Goal: Transaction & Acquisition: Purchase product/service

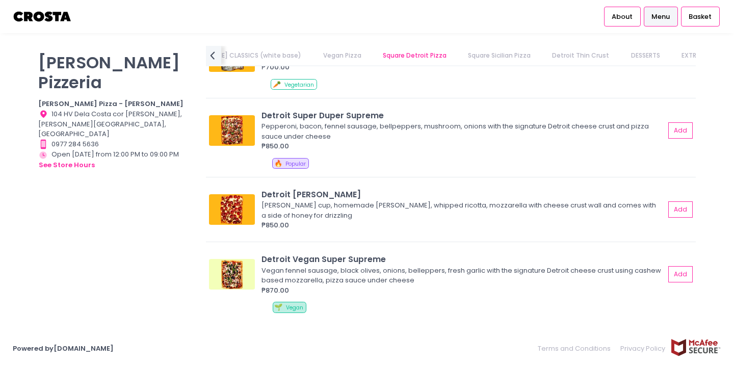
scroll to position [1084, 0]
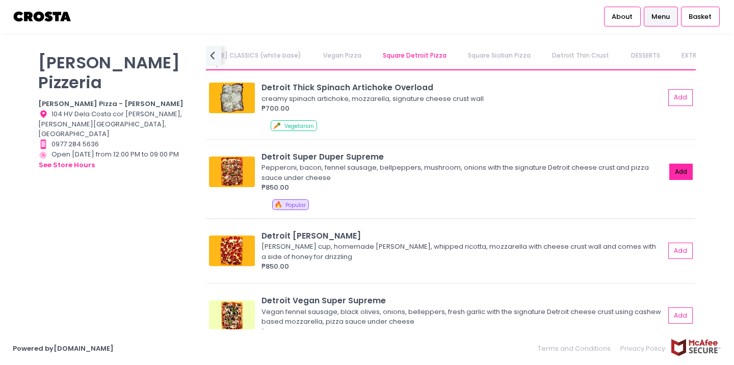
click at [687, 168] on button "Add" at bounding box center [680, 172] width 23 height 17
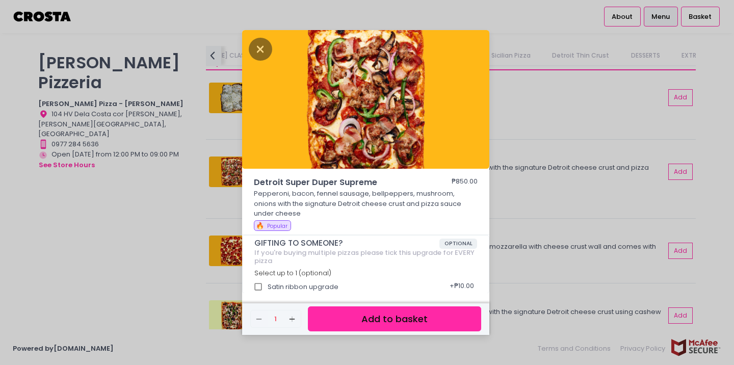
scroll to position [3, 0]
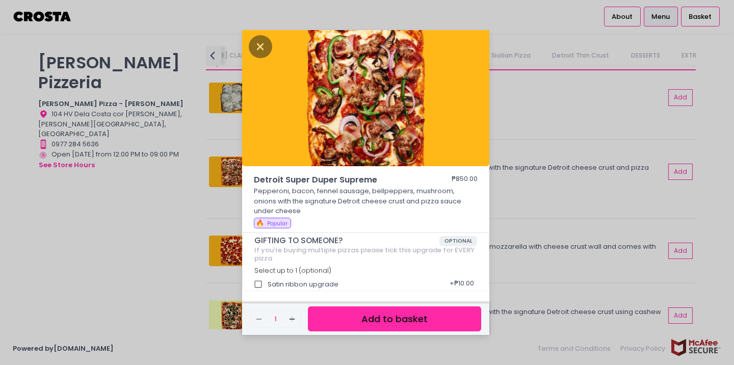
click at [365, 315] on button "Add to basket" at bounding box center [394, 318] width 173 height 25
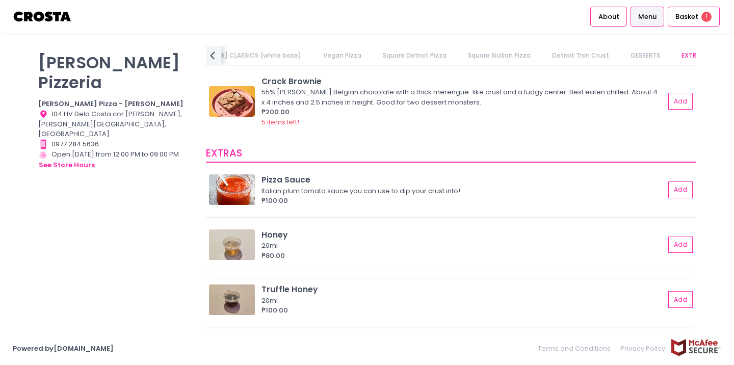
scroll to position [1844, 0]
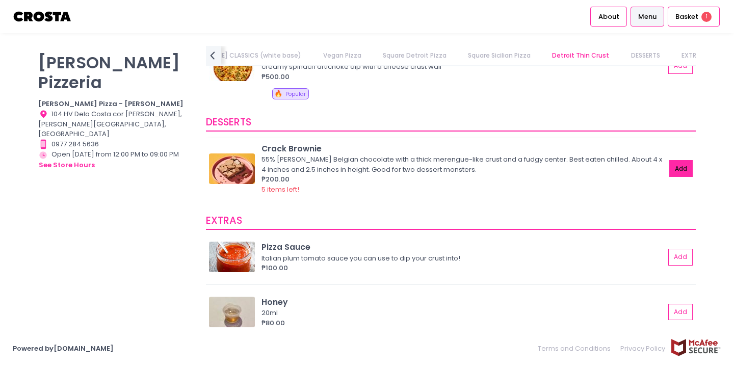
click at [684, 162] on button "Add" at bounding box center [680, 168] width 23 height 17
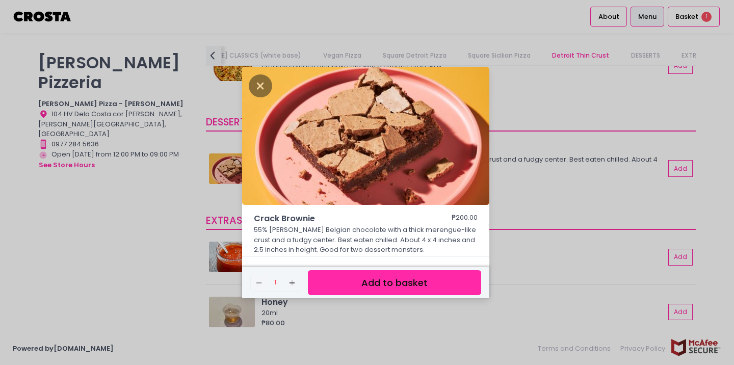
scroll to position [1842, 0]
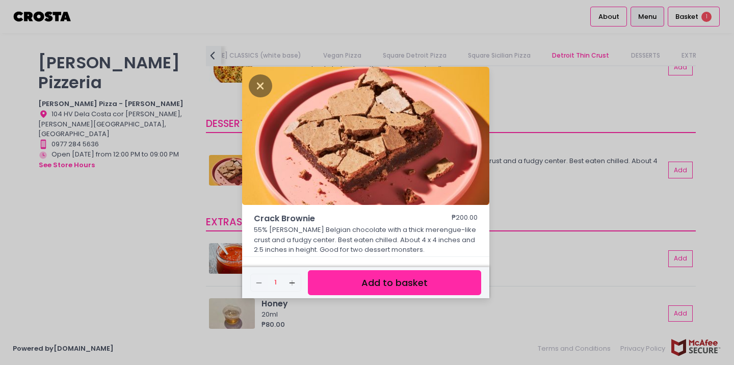
click at [435, 279] on button "Add to basket" at bounding box center [394, 282] width 173 height 25
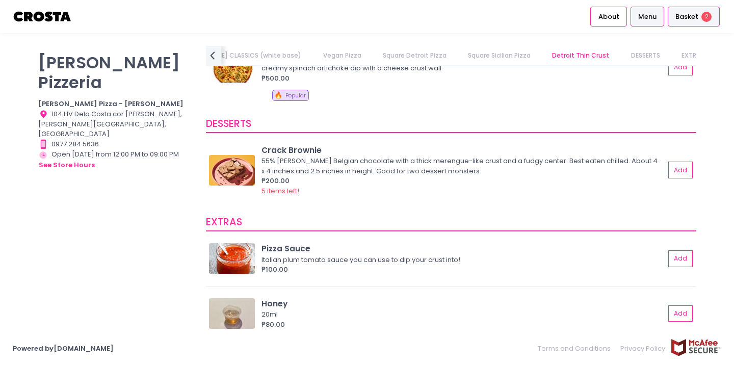
click at [687, 18] on span "Basket" at bounding box center [686, 17] width 23 height 10
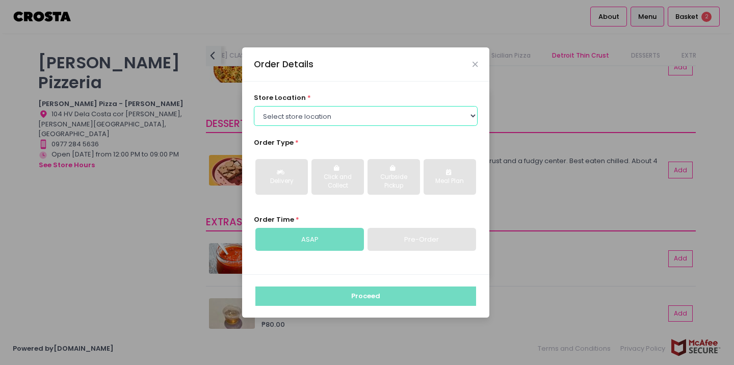
select select "5fabb2e53664a8677beaeb89"
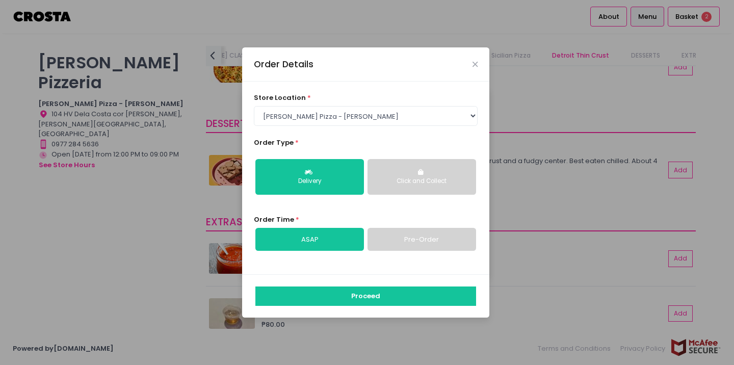
click at [409, 242] on link "Pre-Order" at bounding box center [421, 239] width 109 height 23
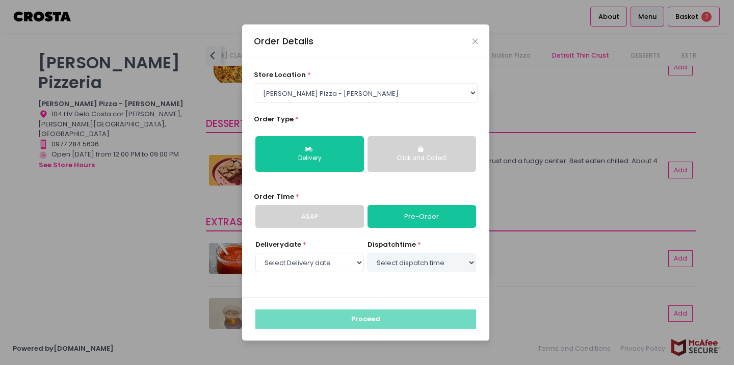
select select "[DATE]"
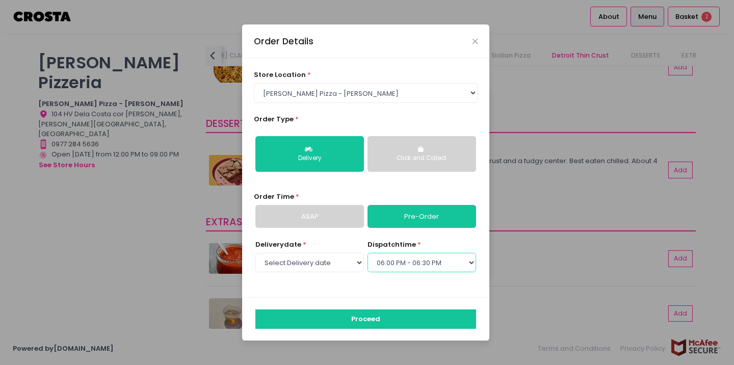
scroll to position [0, 0]
select select "17:30"
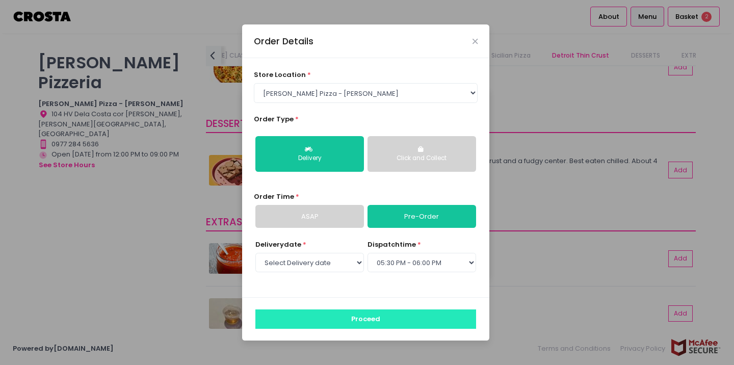
click at [344, 317] on button "Proceed" at bounding box center [365, 318] width 221 height 19
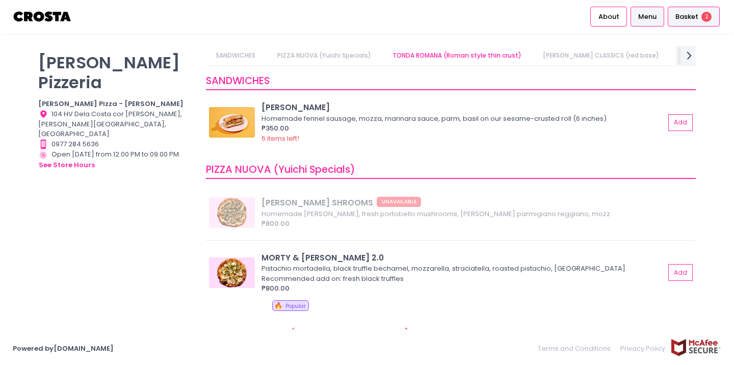
click at [691, 13] on span "Basket" at bounding box center [686, 17] width 23 height 10
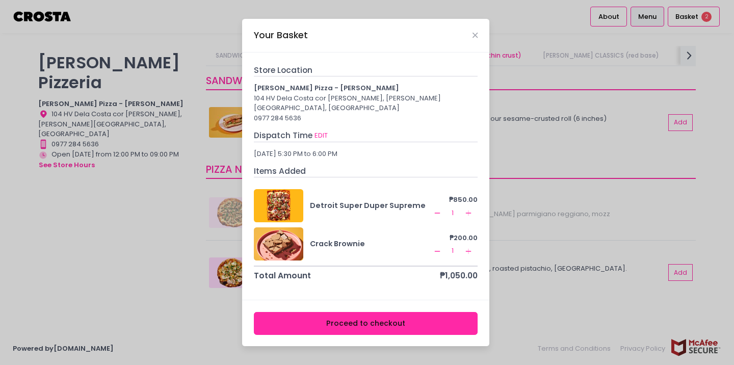
click at [396, 315] on button "Proceed to checkout" at bounding box center [366, 323] width 224 height 23
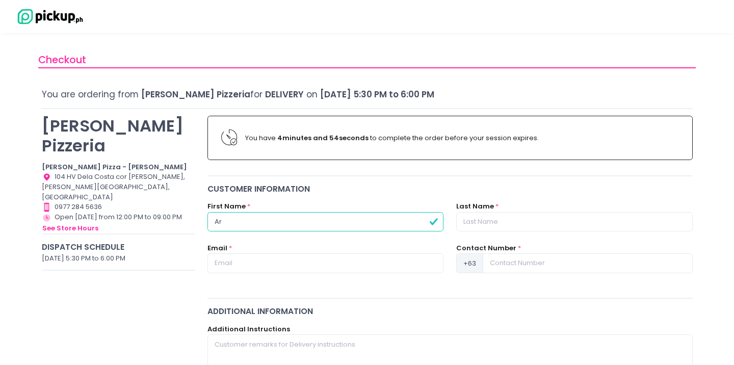
type input "A"
type input "Chin"
type input "[PERSON_NAME]"
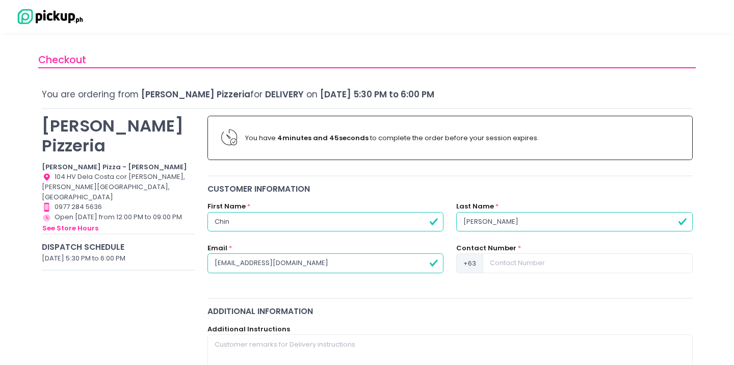
type input "[EMAIL_ADDRESS][DOMAIN_NAME]"
click at [546, 259] on input at bounding box center [587, 262] width 209 height 19
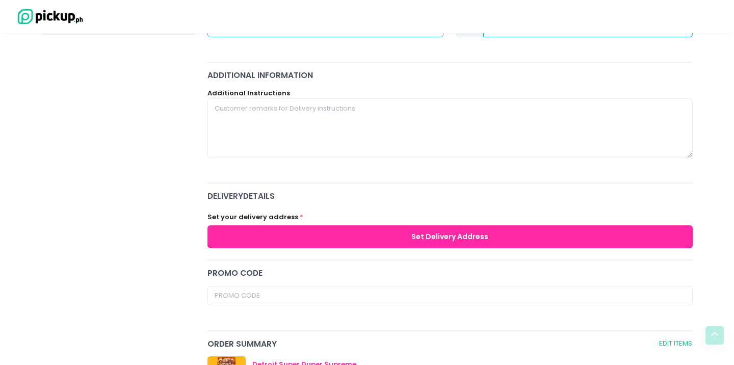
scroll to position [252, 0]
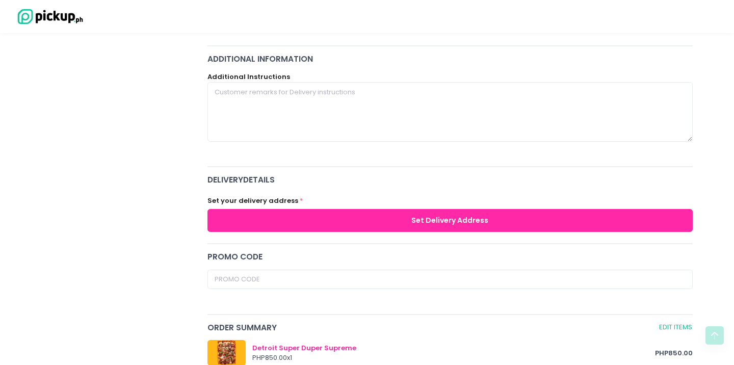
type input "9178809116"
click at [436, 218] on button "Set Delivery Address" at bounding box center [449, 220] width 485 height 23
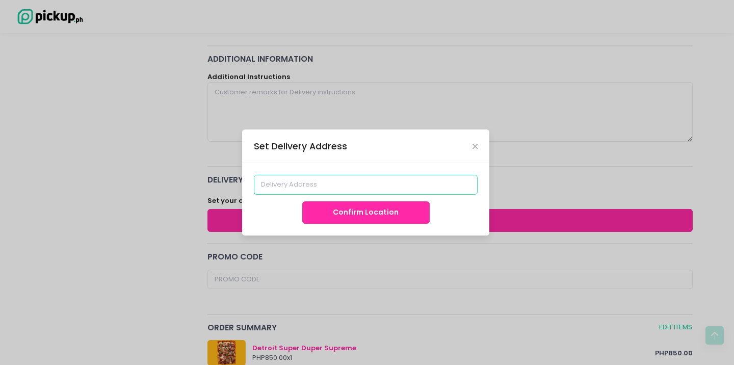
click at [334, 182] on input at bounding box center [366, 184] width 224 height 19
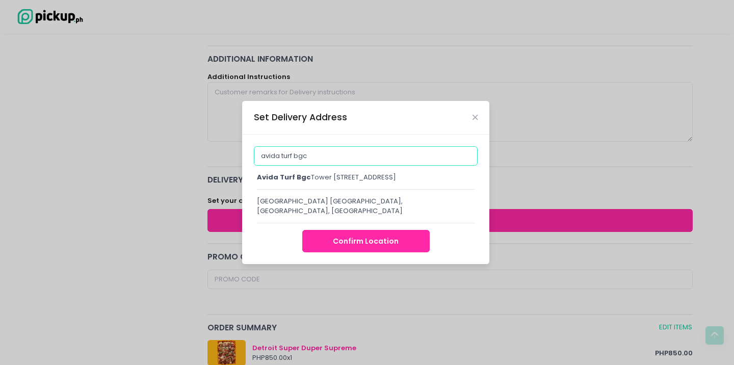
scroll to position [252, 0]
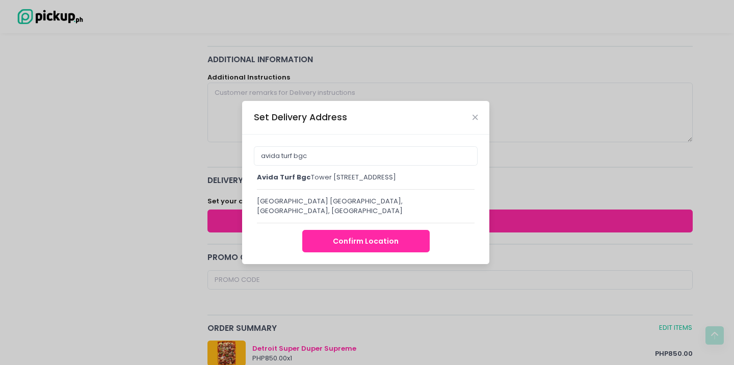
click at [350, 216] on div "[GEOGRAPHIC_DATA] [GEOGRAPHIC_DATA], [GEOGRAPHIC_DATA], [GEOGRAPHIC_DATA]" at bounding box center [366, 206] width 218 height 20
type input "[GEOGRAPHIC_DATA] [GEOGRAPHIC_DATA], [GEOGRAPHIC_DATA], [GEOGRAPHIC_DATA]"
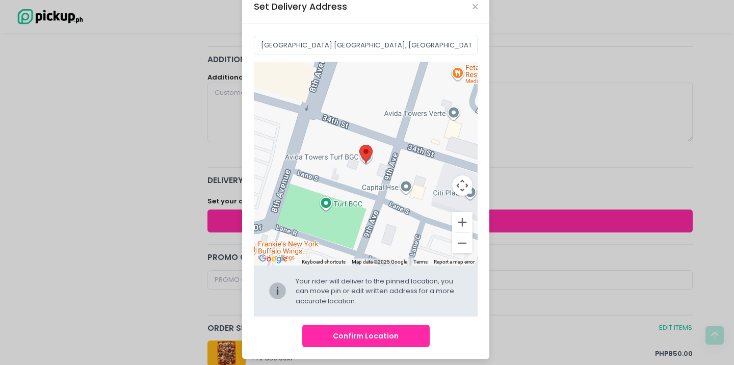
scroll to position [23, 0]
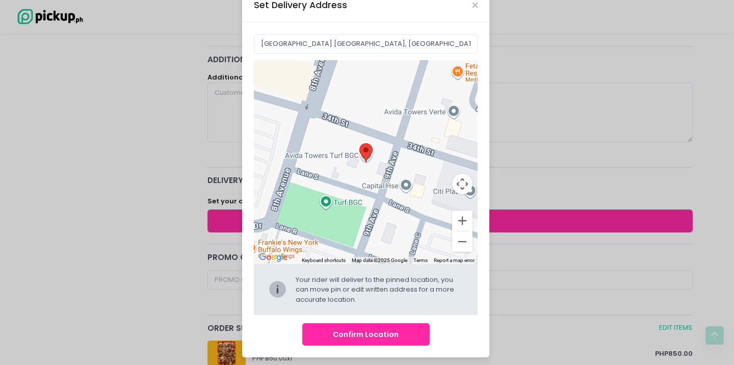
click at [369, 335] on button "Confirm Location" at bounding box center [365, 334] width 127 height 23
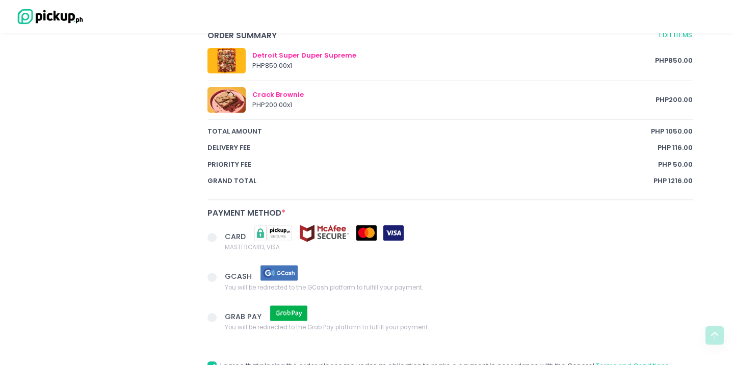
scroll to position [602, 0]
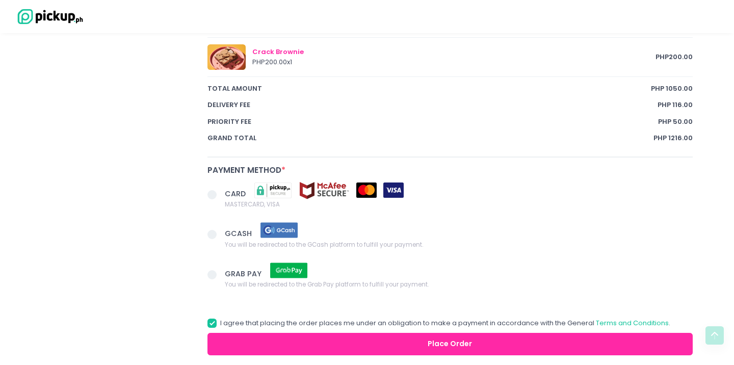
drag, startPoint x: 215, startPoint y: 228, endPoint x: 254, endPoint y: 313, distance: 93.9
click at [215, 230] on span at bounding box center [211, 234] width 9 height 9
click at [220, 229] on input "GCASH You will be redirected to the GCash platform to fulfill your payment." at bounding box center [223, 232] width 7 height 7
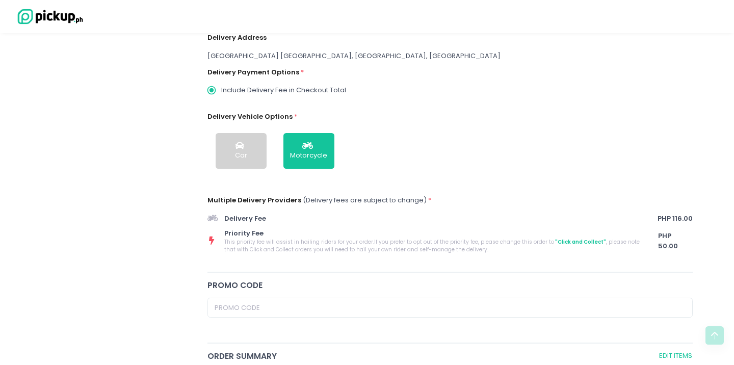
scroll to position [268, 0]
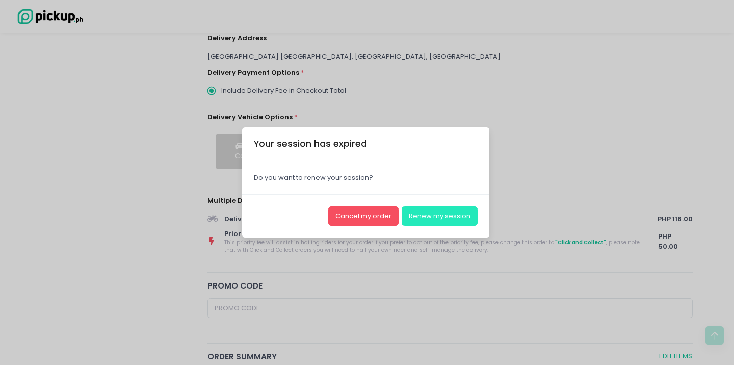
click at [442, 220] on button "Renew my session" at bounding box center [440, 215] width 76 height 19
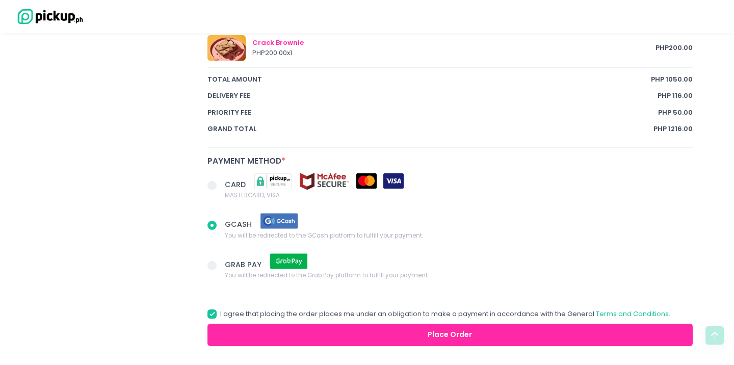
scroll to position [656, 0]
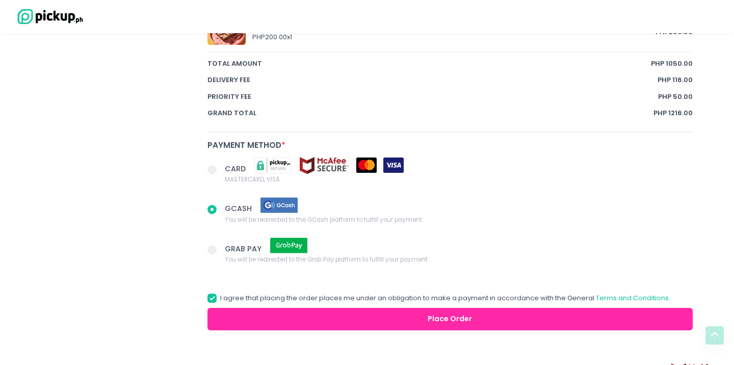
click at [405, 308] on button "Place Order" at bounding box center [449, 319] width 485 height 23
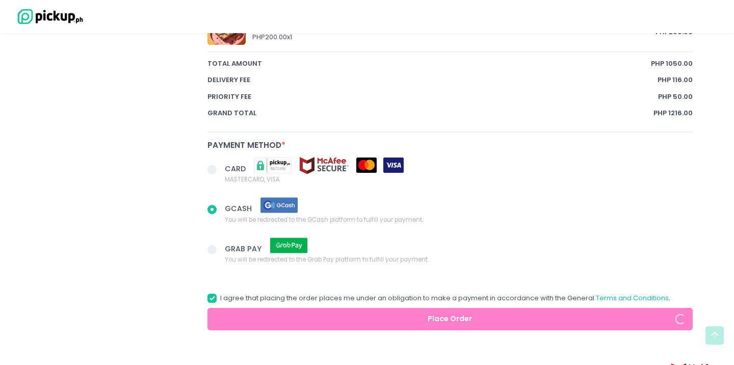
radio input "true"
